Goal: Task Accomplishment & Management: Use online tool/utility

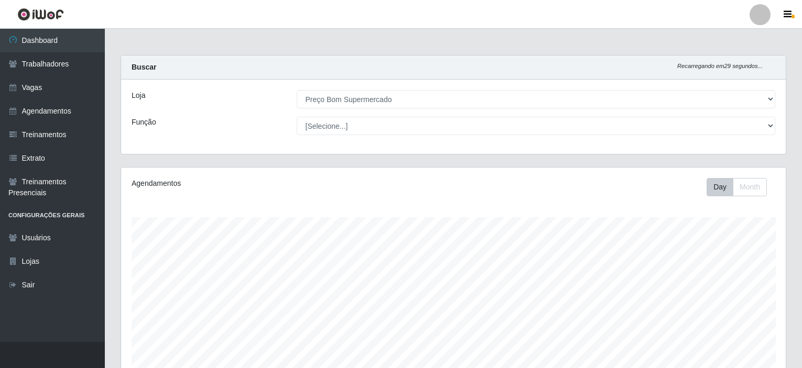
select select "387"
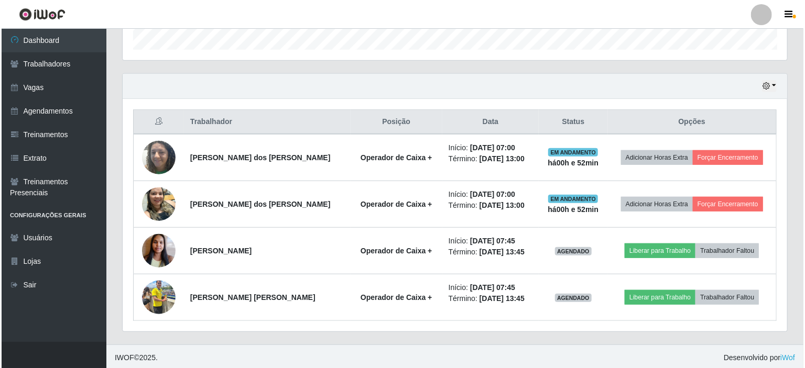
scroll to position [217, 665]
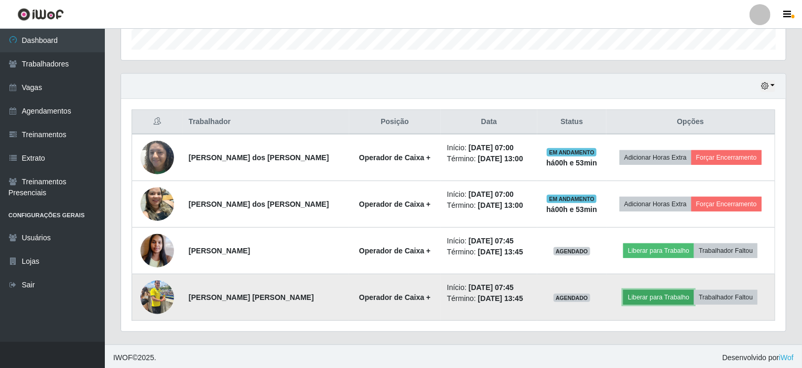
click at [652, 296] on button "Liberar para Trabalho" at bounding box center [658, 297] width 71 height 15
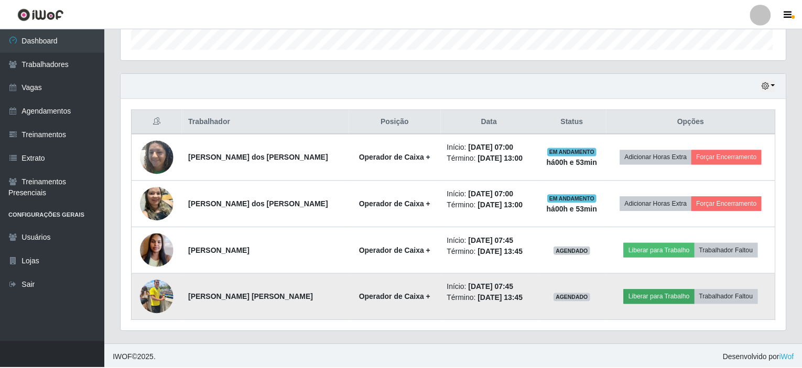
scroll to position [217, 660]
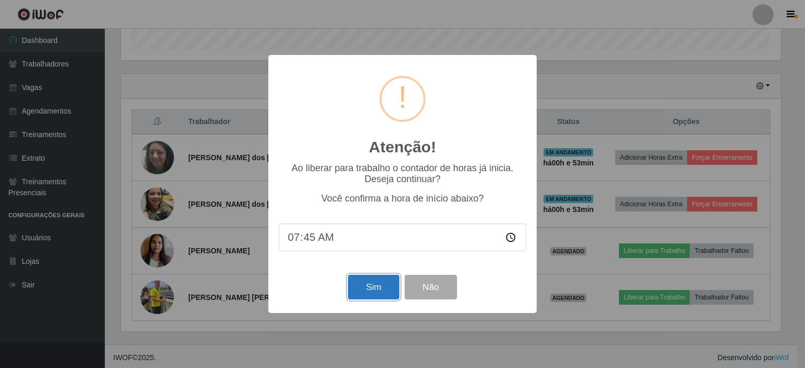
click at [365, 291] on button "Sim" at bounding box center [373, 287] width 51 height 25
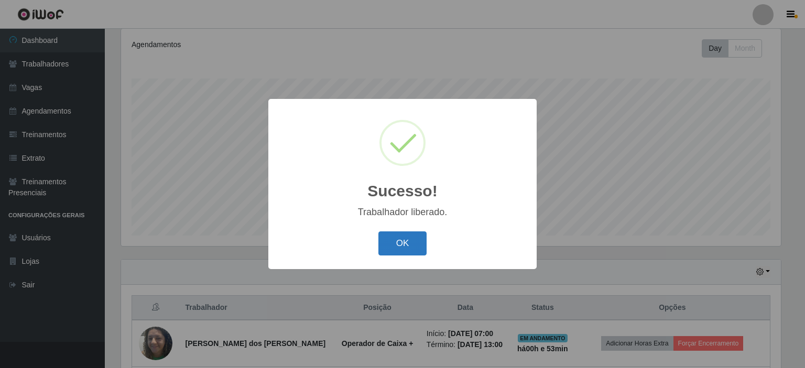
click at [394, 237] on button "OK" at bounding box center [402, 244] width 49 height 25
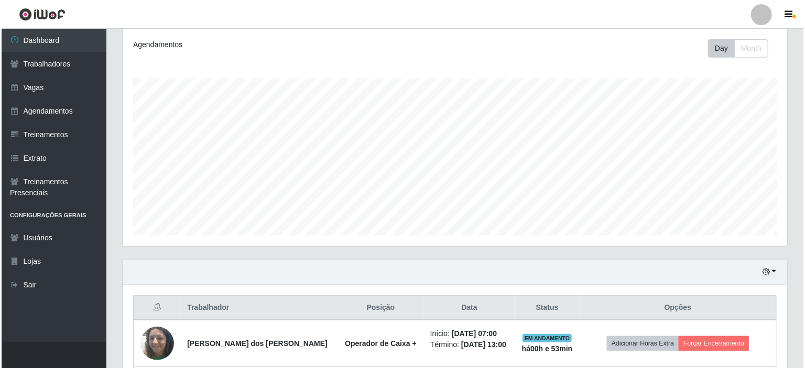
scroll to position [325, 0]
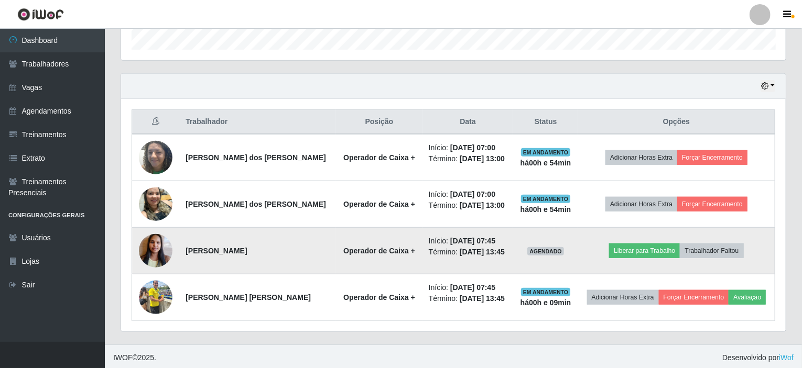
click at [476, 241] on time "[DATE] 07:45" at bounding box center [472, 241] width 45 height 8
click at [478, 241] on time "[DATE] 07:45" at bounding box center [472, 241] width 45 height 8
click at [484, 237] on time "[DATE] 07:45" at bounding box center [472, 241] width 45 height 8
click at [483, 238] on time "[DATE] 07:45" at bounding box center [472, 241] width 45 height 8
click at [484, 243] on time "[DATE] 07:45" at bounding box center [472, 241] width 45 height 8
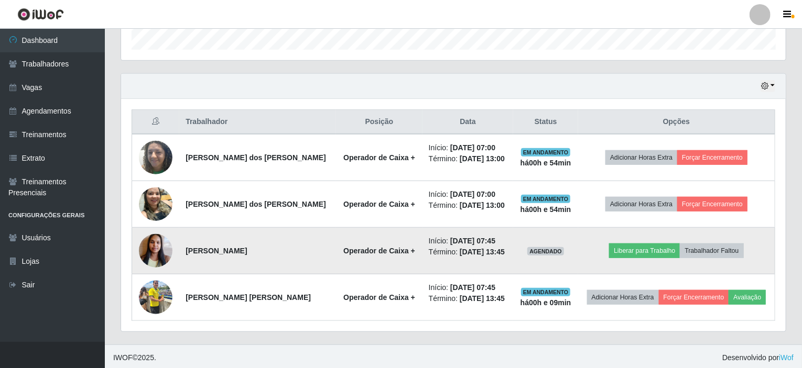
drag, startPoint x: 476, startPoint y: 237, endPoint x: 493, endPoint y: 237, distance: 16.8
click at [493, 237] on li "Início: [DATE] 07:45" at bounding box center [468, 241] width 79 height 11
click at [638, 251] on button "Liberar para Trabalho" at bounding box center [644, 251] width 71 height 15
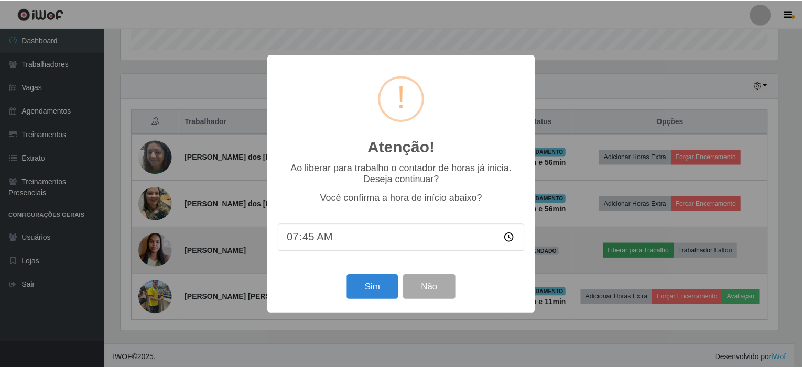
scroll to position [217, 660]
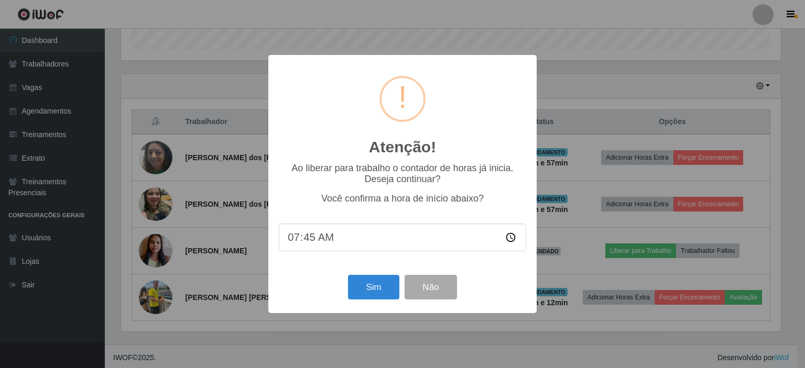
click at [312, 238] on input "07:45" at bounding box center [402, 238] width 247 height 28
type input "07:50"
click at [367, 291] on button "Sim" at bounding box center [373, 287] width 51 height 25
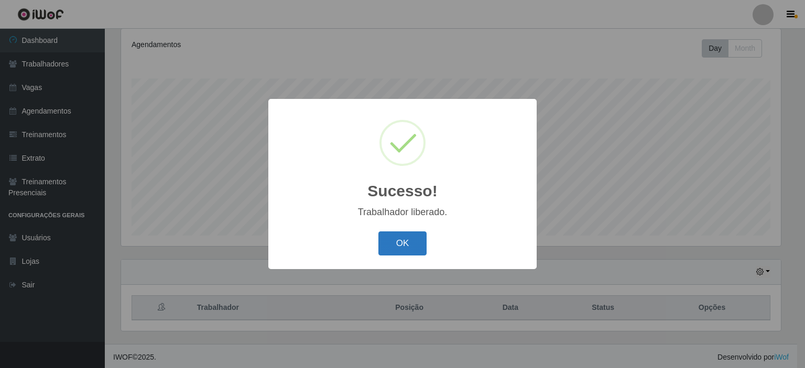
click at [401, 245] on button "OK" at bounding box center [402, 244] width 49 height 25
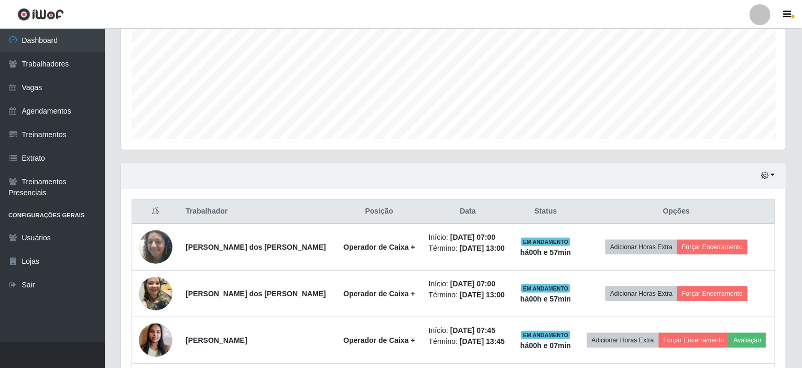
scroll to position [325, 0]
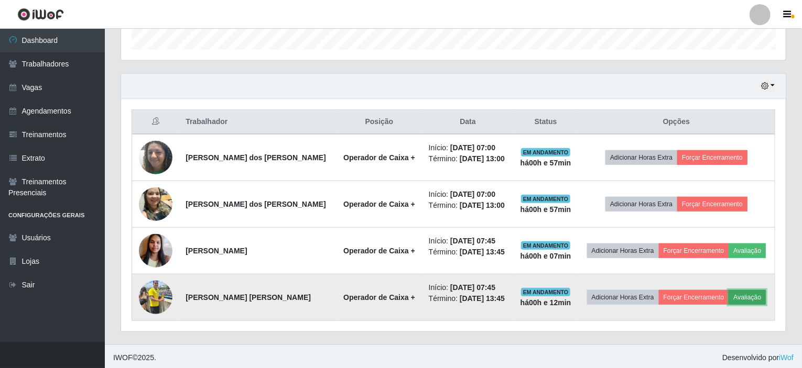
click at [749, 294] on button "Avaliação" at bounding box center [746, 297] width 37 height 15
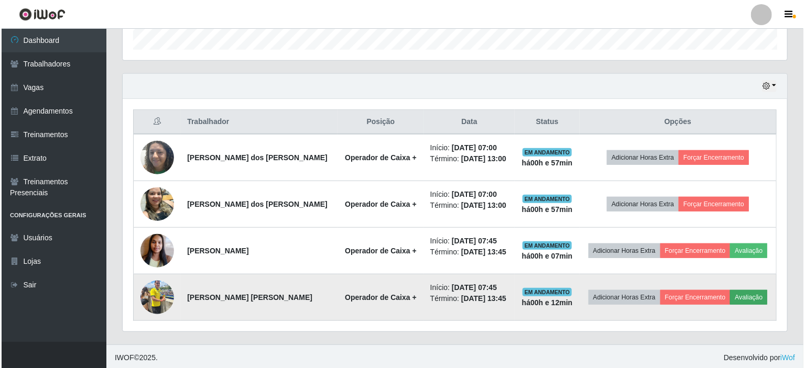
scroll to position [217, 660]
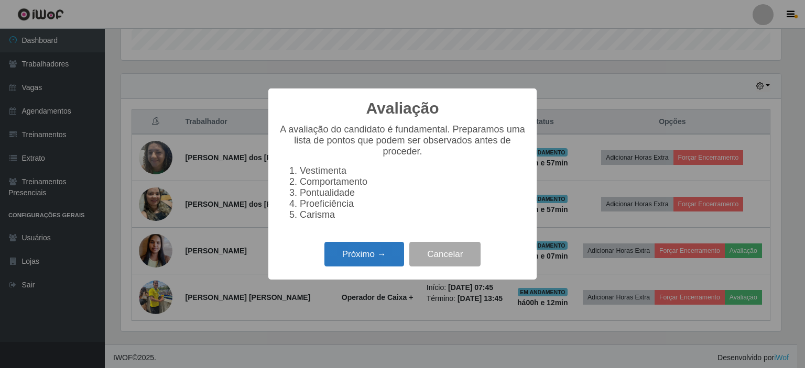
click at [363, 267] on button "Próximo →" at bounding box center [364, 254] width 80 height 25
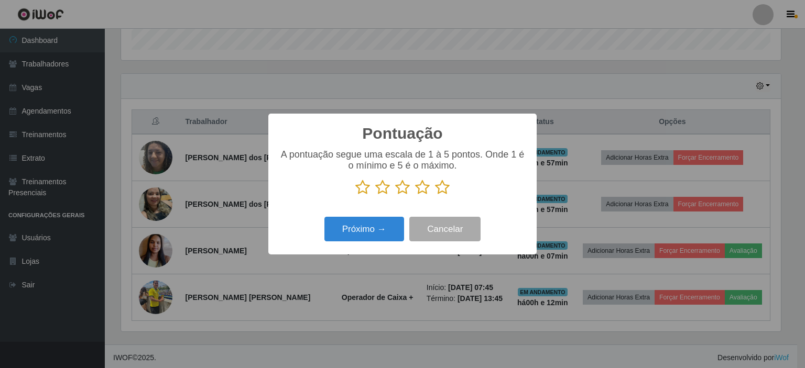
scroll to position [523862, 523420]
click at [441, 190] on icon at bounding box center [442, 188] width 15 height 16
click at [435, 195] on input "radio" at bounding box center [435, 195] width 0 height 0
click at [350, 240] on button "Próximo →" at bounding box center [364, 229] width 80 height 25
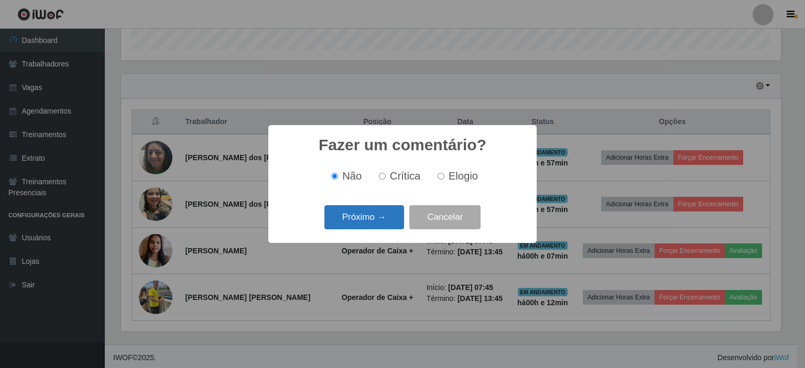
click at [352, 222] on button "Próximo →" at bounding box center [364, 217] width 80 height 25
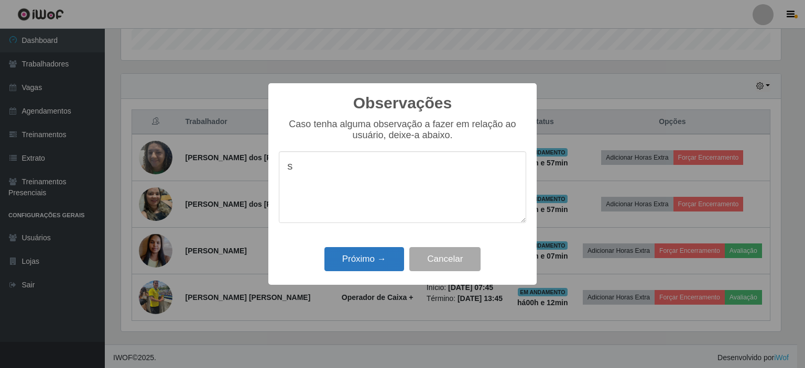
type textarea "s"
click at [377, 262] on button "Próximo →" at bounding box center [364, 259] width 80 height 25
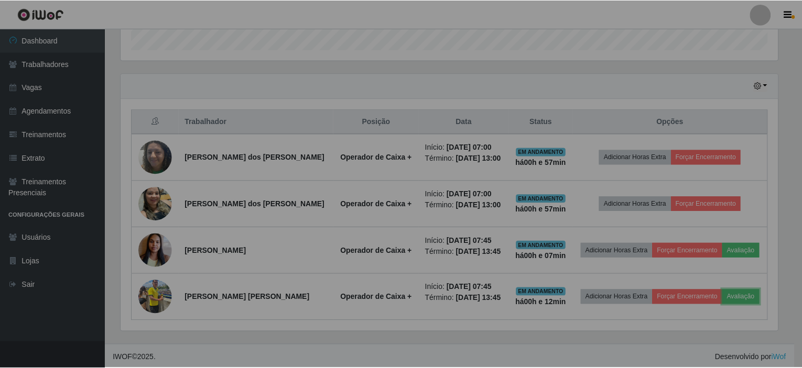
scroll to position [217, 665]
